Goal: Find specific page/section: Find specific page/section

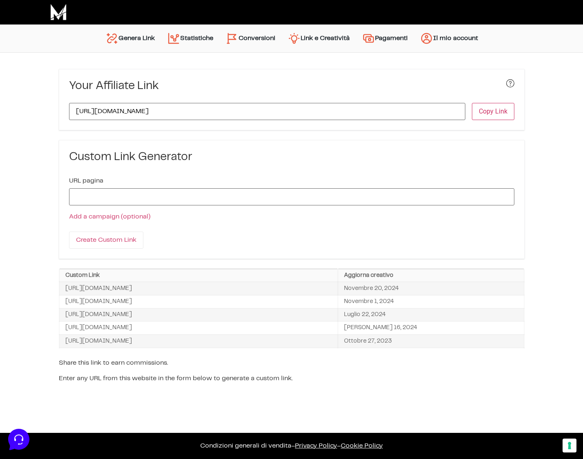
click at [242, 45] on link "Conversioni" at bounding box center [251, 39] width 62 height 20
click at [244, 38] on link "Conversioni" at bounding box center [251, 39] width 62 height 20
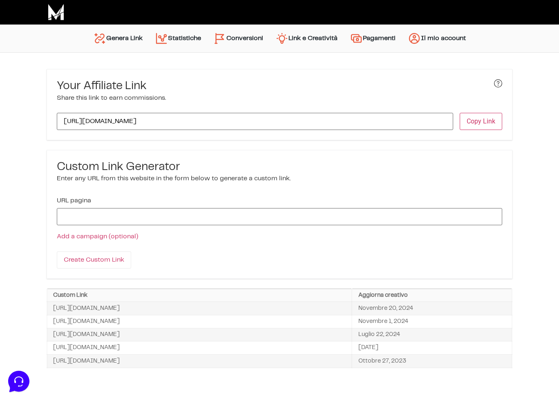
click at [232, 43] on link "Conversioni" at bounding box center [238, 39] width 62 height 20
